Goal: Check status

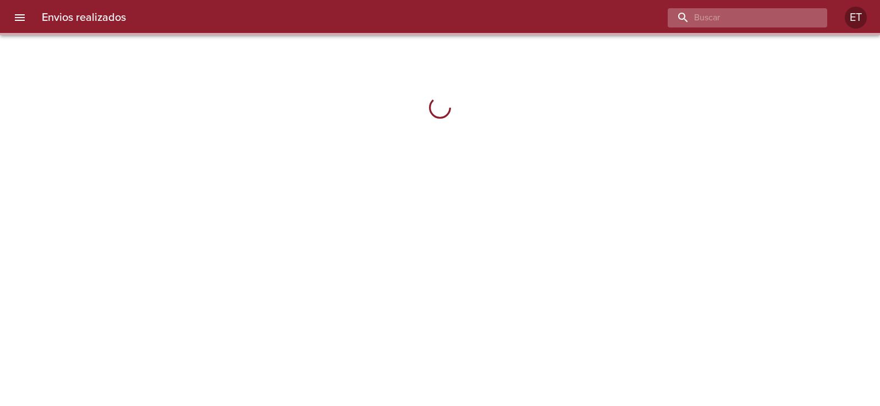
click at [757, 16] on input "buscar" at bounding box center [738, 17] width 141 height 19
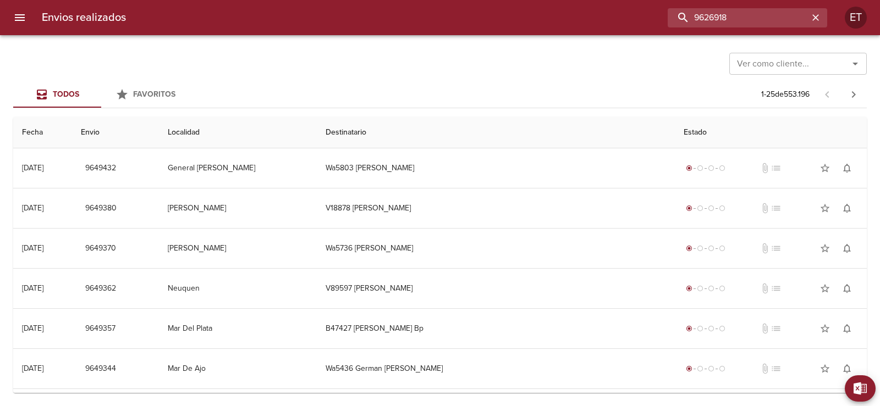
type input "9626918"
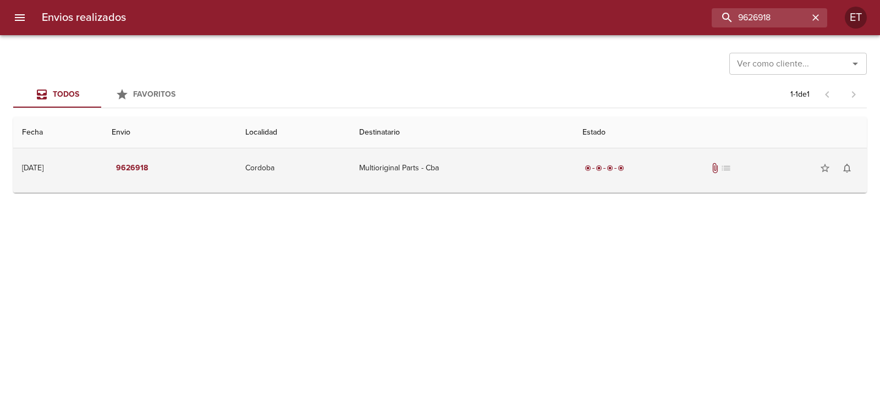
click at [715, 169] on div "radio_button_checked radio_button_checked radio_button_checked radio_button_che…" at bounding box center [719, 168] width 275 height 22
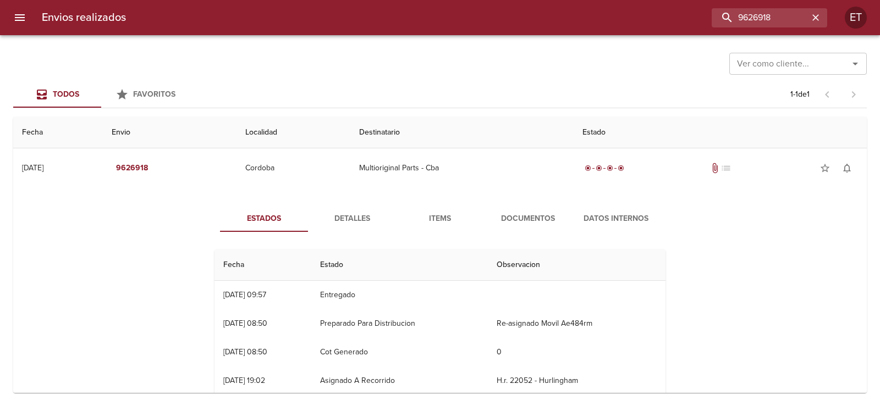
click at [512, 217] on span "Documentos" at bounding box center [527, 219] width 75 height 14
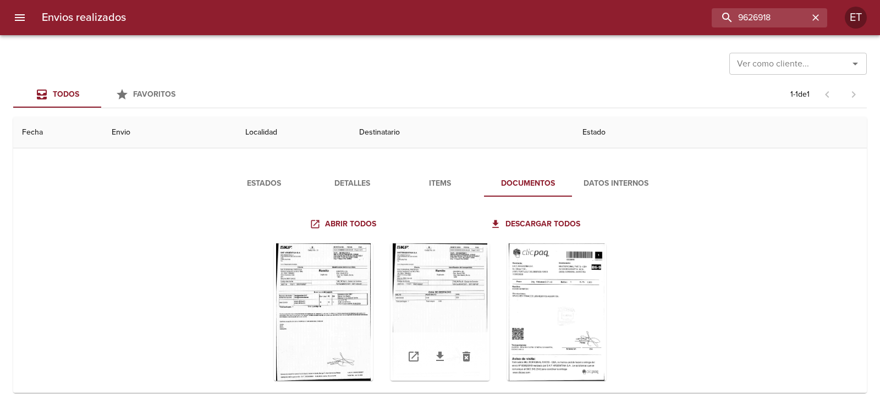
scroll to position [54, 0]
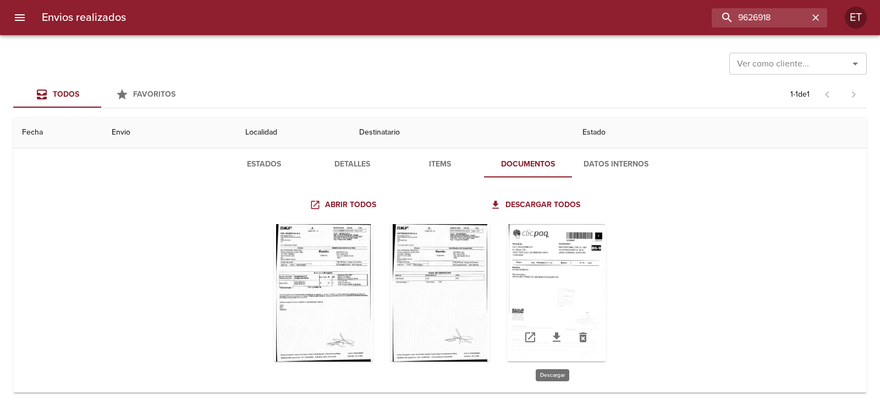
click at [550, 337] on icon "Tabla de envíos del cliente" at bounding box center [556, 337] width 13 height 13
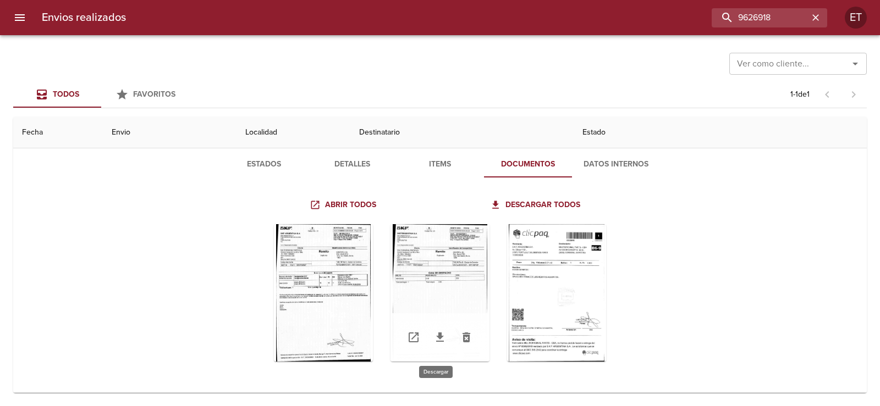
click at [436, 341] on icon "Tabla de envíos del cliente" at bounding box center [440, 337] width 8 height 9
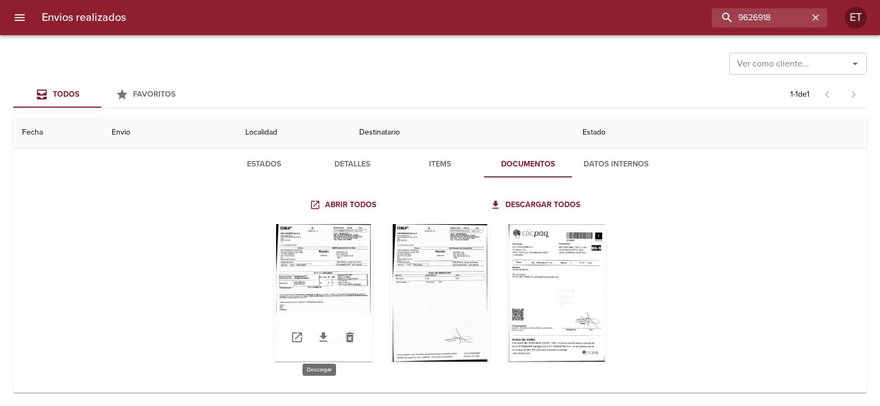
drag, startPoint x: 317, startPoint y: 342, endPoint x: 326, endPoint y: 337, distance: 9.6
click at [317, 342] on icon "Tabla de envíos del cliente" at bounding box center [323, 337] width 13 height 13
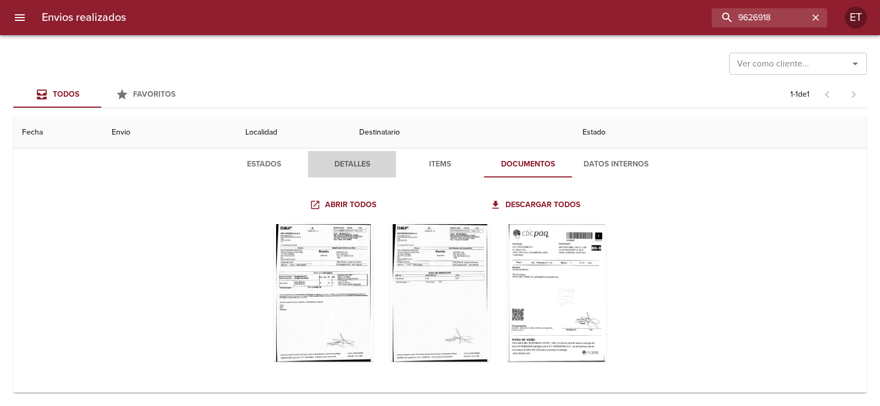
click at [360, 165] on span "Detalles" at bounding box center [352, 165] width 75 height 14
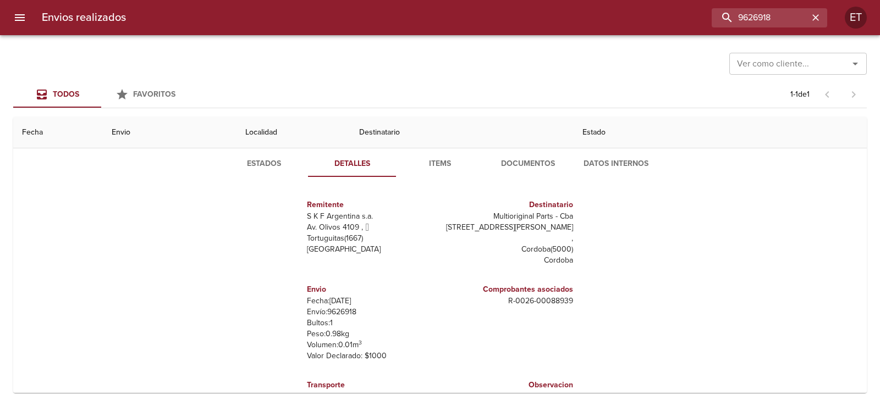
click at [249, 167] on span "Estados" at bounding box center [264, 164] width 75 height 14
